Goal: Information Seeking & Learning: Learn about a topic

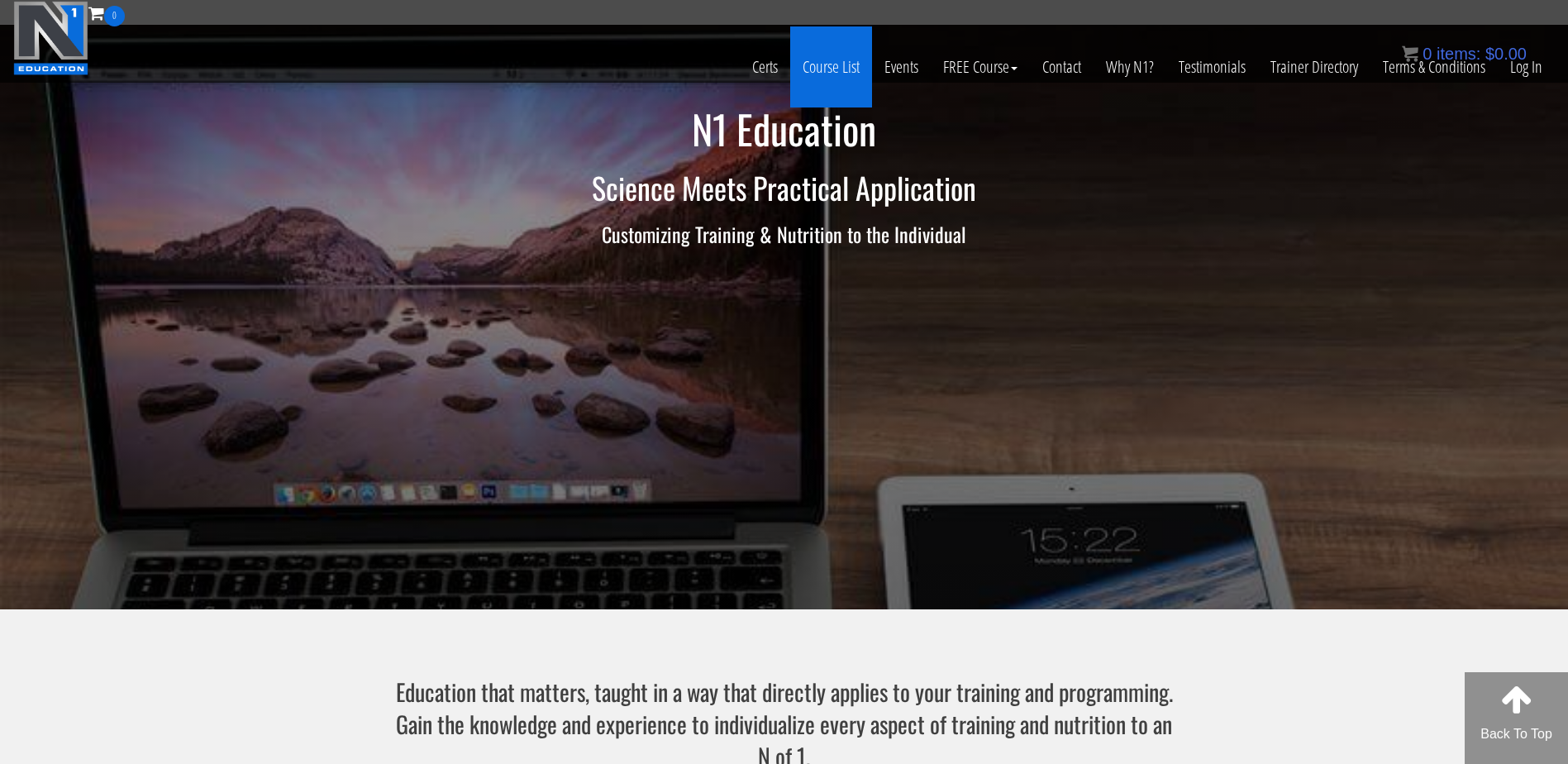
click at [834, 48] on link "Course List" at bounding box center [831, 67] width 82 height 81
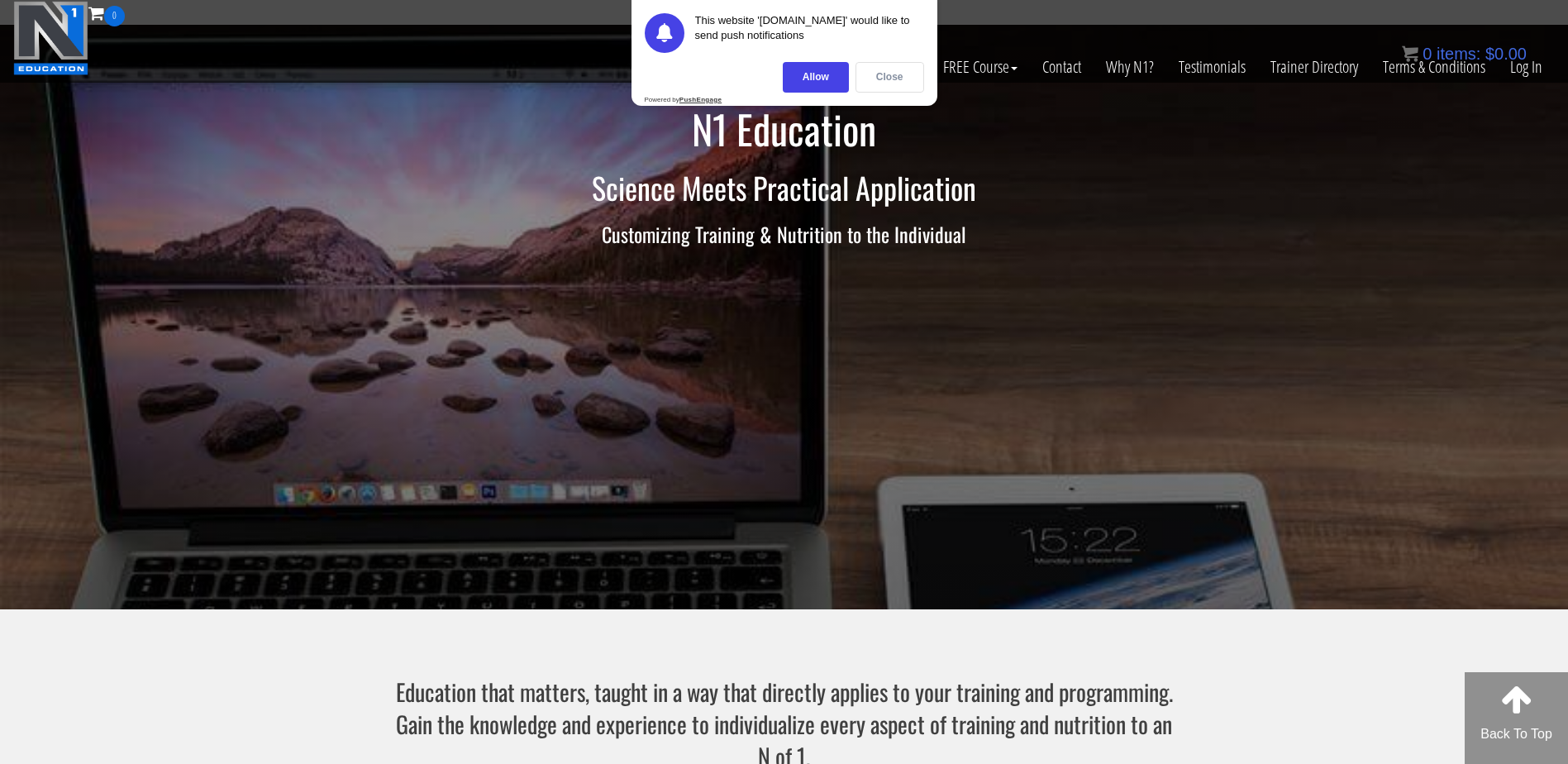
click at [883, 74] on div "Close" at bounding box center [889, 77] width 69 height 30
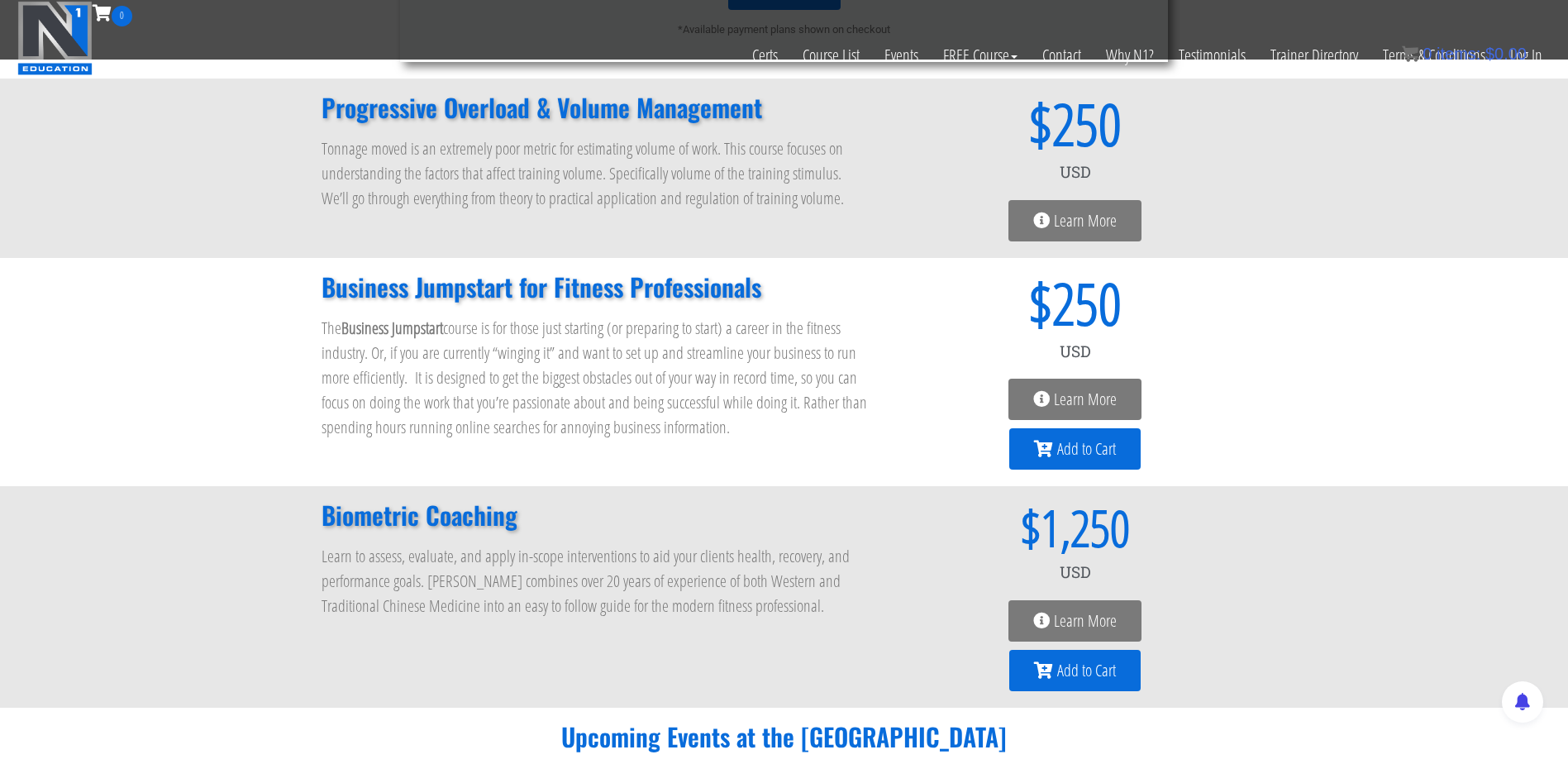
scroll to position [1322, 0]
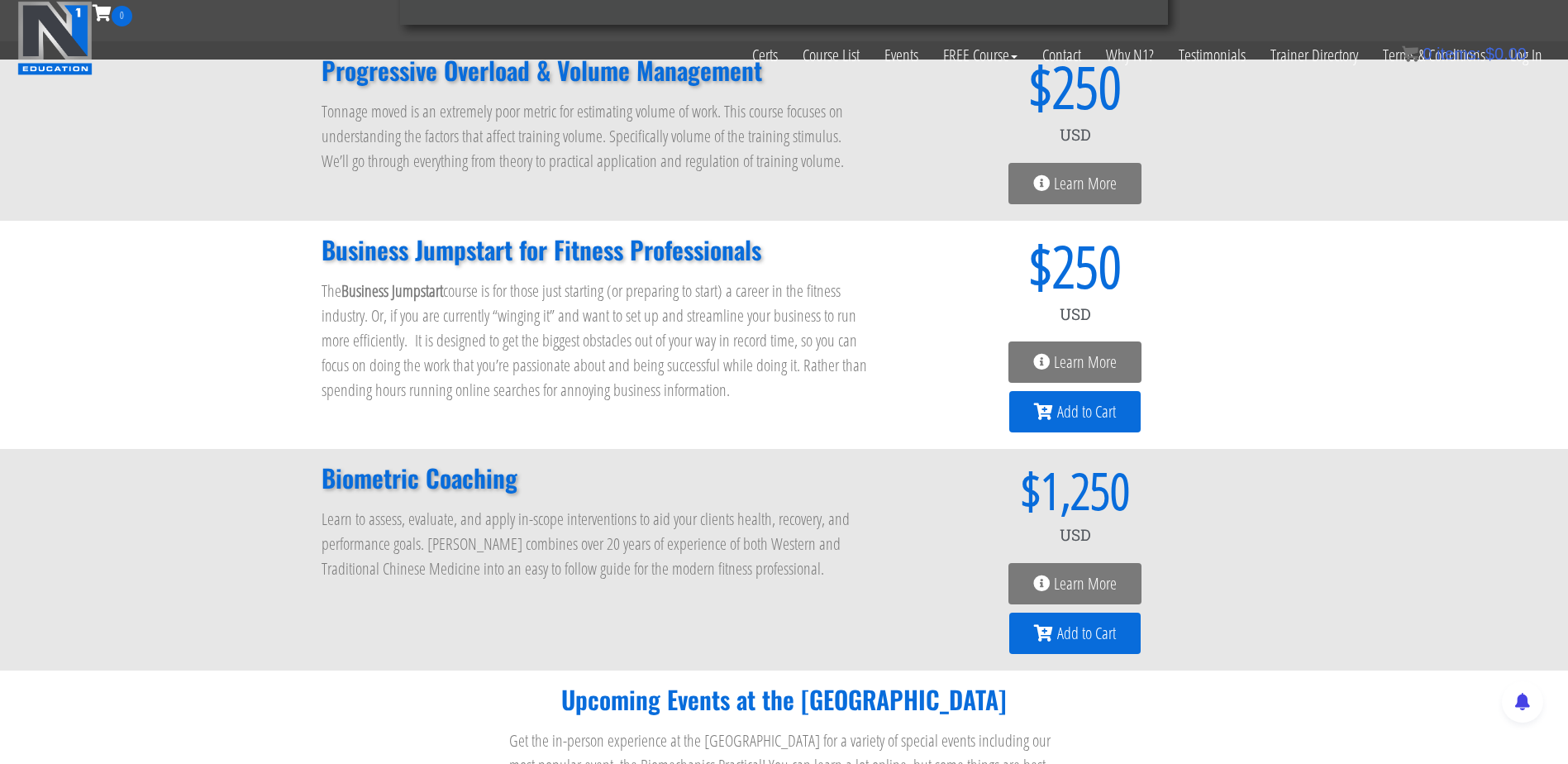
click at [1059, 357] on span "Learn More" at bounding box center [1085, 362] width 63 height 17
